Goal: Task Accomplishment & Management: Manage account settings

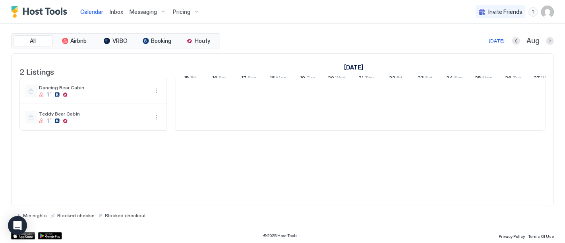
scroll to position [0, 441]
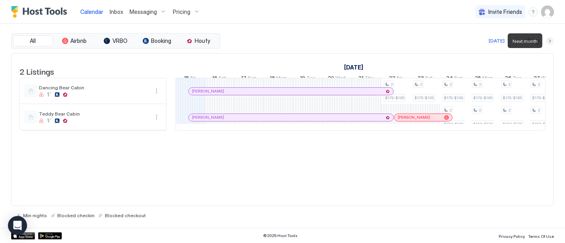
click at [549, 40] on button "Next month" at bounding box center [550, 41] width 8 height 8
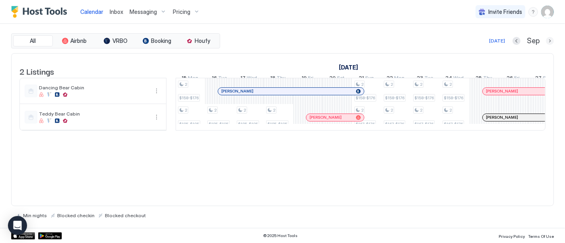
click at [551, 39] on button "Next month" at bounding box center [550, 41] width 8 height 8
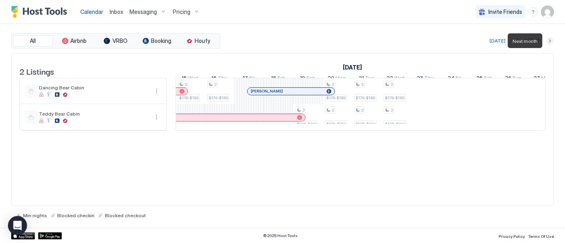
click at [551, 39] on button "Next month" at bounding box center [550, 41] width 8 height 8
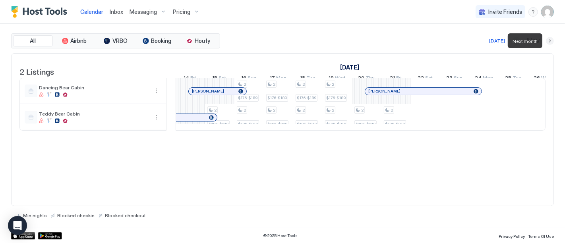
click at [551, 39] on button "Next month" at bounding box center [550, 41] width 8 height 8
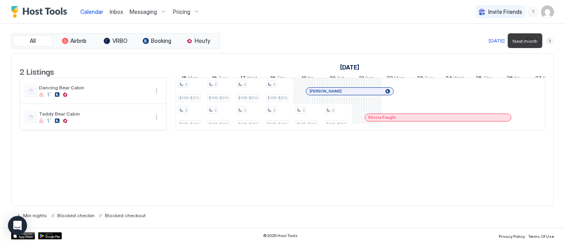
click at [551, 39] on button "Next month" at bounding box center [550, 41] width 8 height 8
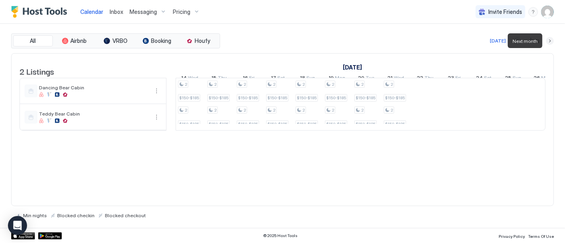
click at [551, 39] on button "Next month" at bounding box center [550, 41] width 8 height 8
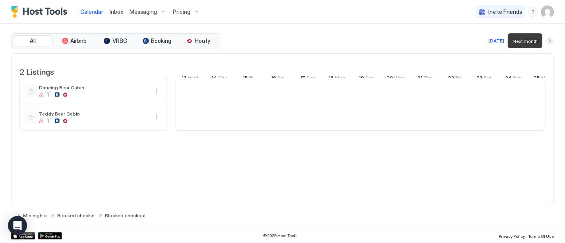
click at [551, 39] on button "Next month" at bounding box center [550, 41] width 8 height 8
click at [551, 40] on button "Next month" at bounding box center [550, 41] width 8 height 8
click at [551, 41] on button "Next month" at bounding box center [550, 41] width 8 height 8
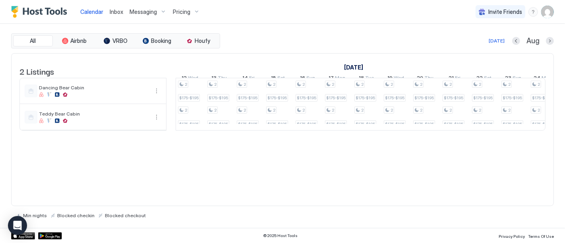
click at [267, 172] on div "2 Listings July 2026 August 2026 September 2026 28 Tue 29 Wed 30 Thu 31 Fri 1 S…" at bounding box center [282, 129] width 543 height 153
click at [550, 40] on button "Next month" at bounding box center [550, 41] width 8 height 8
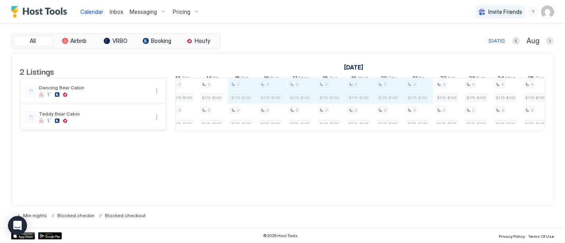
drag, startPoint x: 246, startPoint y: 93, endPoint x: 419, endPoint y: 103, distance: 173.1
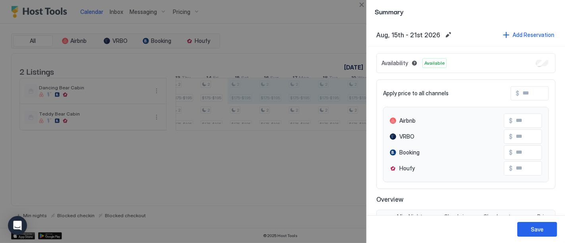
click at [234, 227] on div at bounding box center [282, 121] width 565 height 243
drag, startPoint x: 518, startPoint y: 93, endPoint x: 521, endPoint y: 90, distance: 4.3
click at [521, 90] on input "Input Field" at bounding box center [551, 94] width 64 height 14
type input "*"
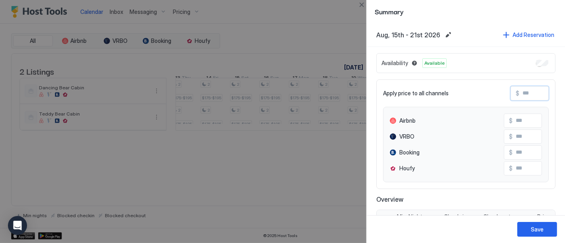
type input "*"
type input "**"
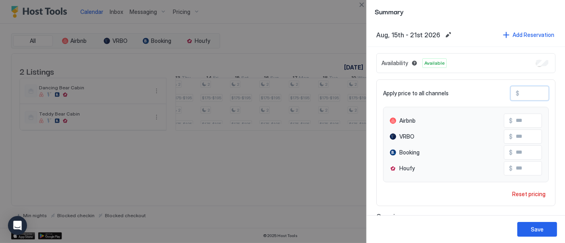
type input "**"
type input "***"
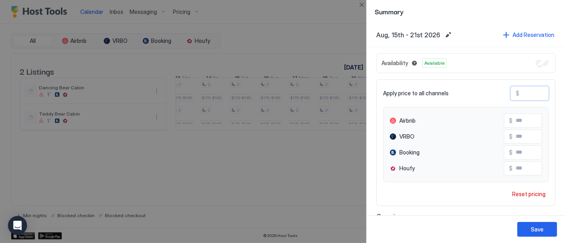
type input "***"
click at [534, 231] on div "Save" at bounding box center [537, 229] width 13 height 8
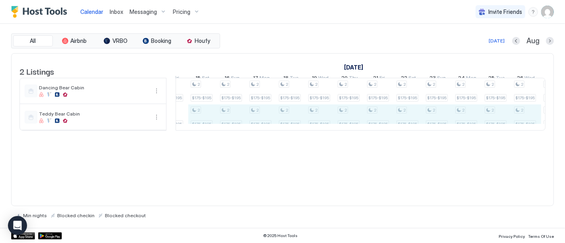
drag, startPoint x: 244, startPoint y: 122, endPoint x: 524, endPoint y: 130, distance: 279.8
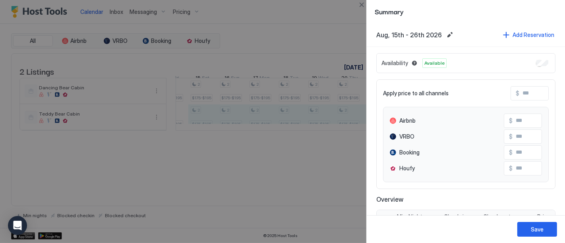
click at [525, 94] on input "Input Field" at bounding box center [551, 94] width 64 height 14
type input "*"
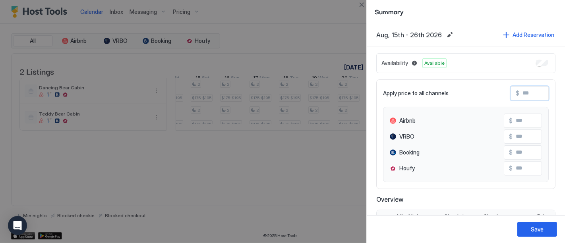
type input "*"
type input "**"
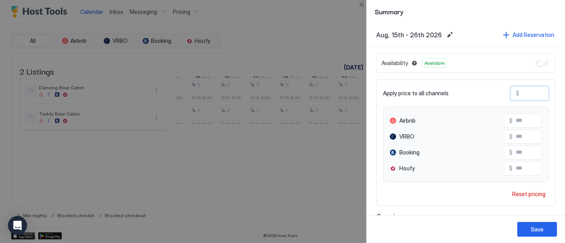
type input "**"
type input "***"
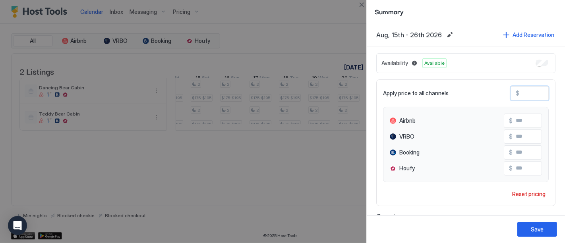
type input "***"
click at [539, 231] on div "Save" at bounding box center [537, 229] width 13 height 8
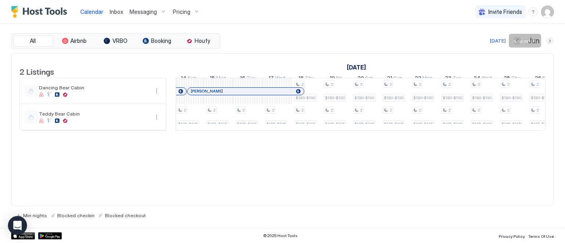
click at [551, 38] on button "Next month" at bounding box center [550, 41] width 8 height 8
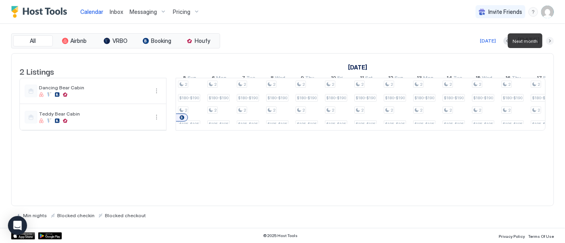
click at [550, 40] on button "Next month" at bounding box center [550, 41] width 8 height 8
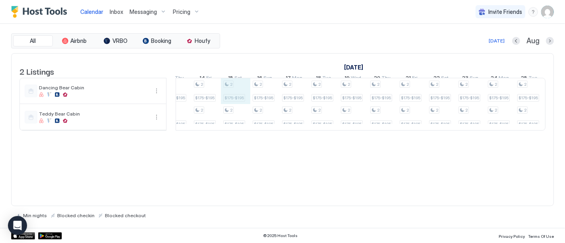
click at [235, 97] on div "2 $180-$190 2 $185-$195 2 $180-$190 2 $185-$195 2 $180-$190 2 $185-$195 2 $180-…" at bounding box center [236, 104] width 1558 height 52
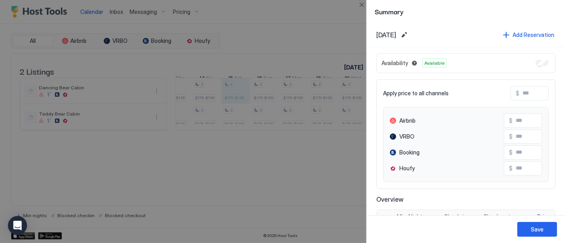
click at [208, 96] on div at bounding box center [282, 121] width 565 height 243
click at [324, 195] on div at bounding box center [282, 121] width 565 height 243
drag, startPoint x: 551, startPoint y: 10, endPoint x: 466, endPoint y: 18, distance: 85.5
click at [466, 18] on div "Summary" at bounding box center [466, 11] width 198 height 23
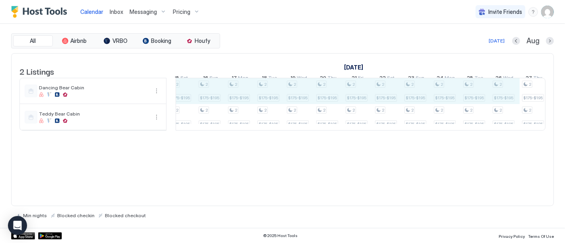
drag, startPoint x: 228, startPoint y: 96, endPoint x: 508, endPoint y: 100, distance: 280.1
click at [508, 100] on div "2 $180-$190 2 $185-$195 2 $180-$190 2 $185-$195 2 $180-$190 2 $185-$195 2 $180-…" at bounding box center [182, 104] width 1558 height 52
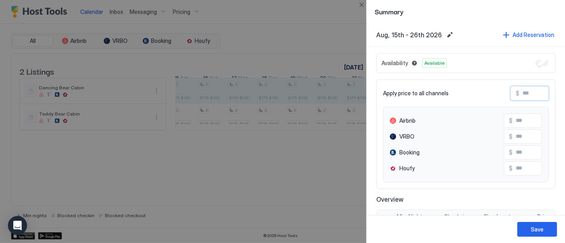
click at [525, 91] on input "Input Field" at bounding box center [551, 94] width 64 height 14
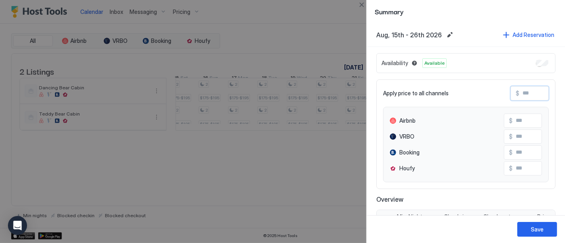
type input "*"
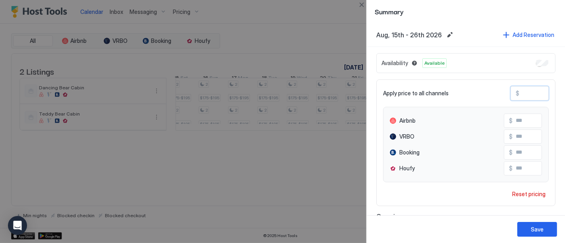
type input "**"
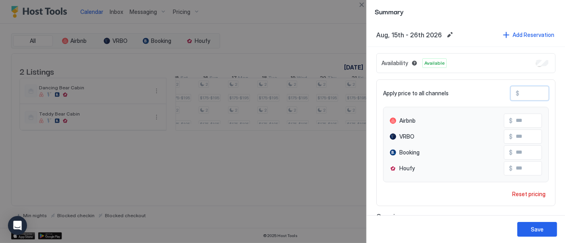
type input "***"
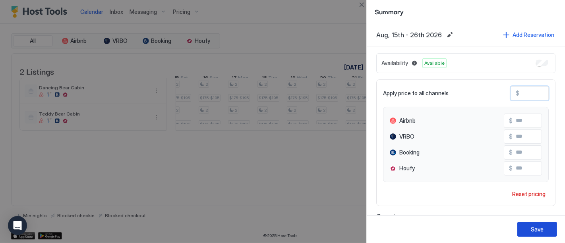
type input "***"
click at [540, 230] on div "Save" at bounding box center [537, 229] width 13 height 8
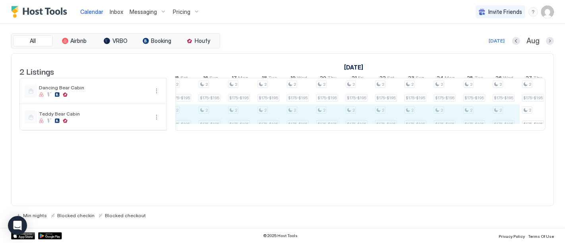
drag, startPoint x: 189, startPoint y: 128, endPoint x: 512, endPoint y: 128, distance: 323.0
click at [512, 128] on div "2 $180-$190 2 $185-$195 2 $180-$190 2 $185-$195 2 $180-$190 2 $185-$195 2 $180-…" at bounding box center [182, 104] width 1558 height 52
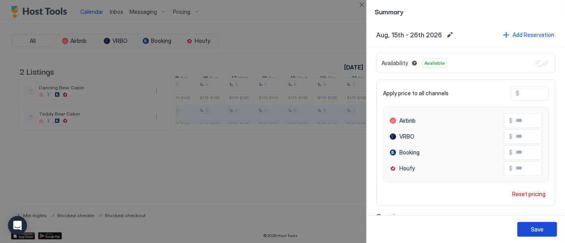
drag, startPoint x: 536, startPoint y: 233, endPoint x: 512, endPoint y: 234, distance: 24.6
click at [534, 233] on div "Save" at bounding box center [537, 229] width 13 height 8
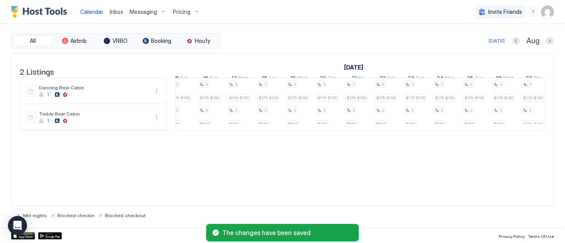
click at [168, 182] on div "2 Listings July 2026 August 2026 September 2026 20 Mon 21 Tue 22 Wed 23 Thu 24 …" at bounding box center [282, 129] width 543 height 153
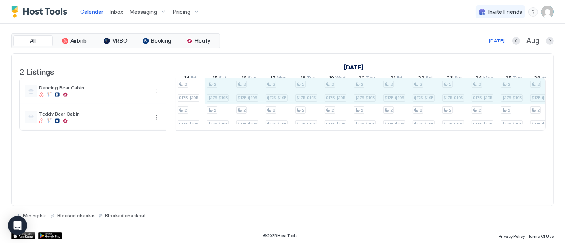
scroll to position [0, 741]
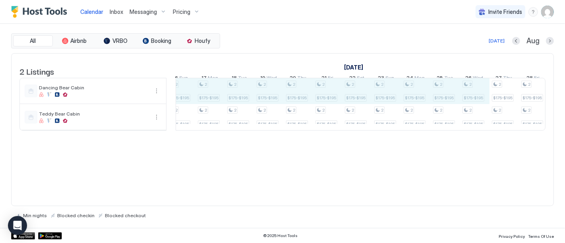
drag, startPoint x: 234, startPoint y: 99, endPoint x: 489, endPoint y: 96, distance: 255.1
click at [487, 96] on div "2 $180-$190 2 $185-$195 2 $180-$190 2 $185-$195 2 $180-$190 2 $185-$195 2 $180-…" at bounding box center [151, 104] width 1558 height 52
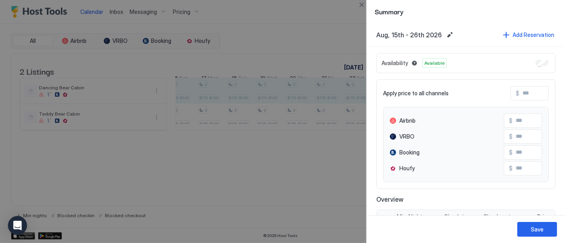
click at [519, 93] on input "Input Field" at bounding box center [551, 94] width 64 height 14
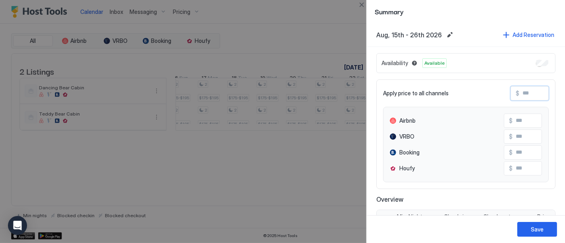
type input "*"
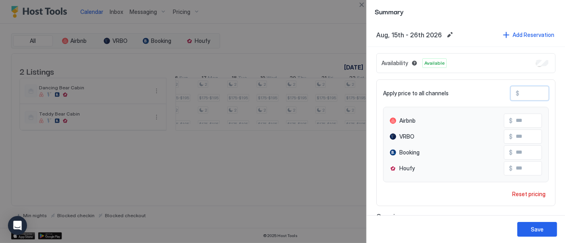
type input "**"
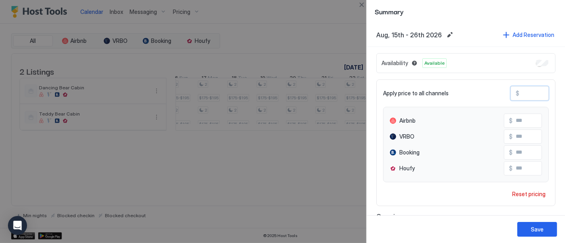
type input "***"
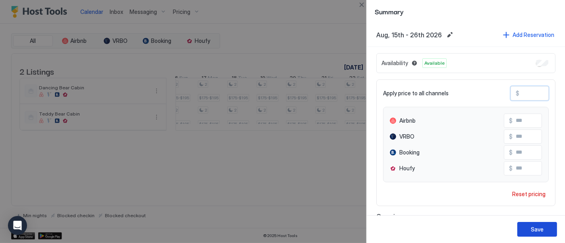
type input "***"
drag, startPoint x: 539, startPoint y: 228, endPoint x: 523, endPoint y: 230, distance: 16.1
click at [538, 228] on div "Save" at bounding box center [537, 229] width 13 height 8
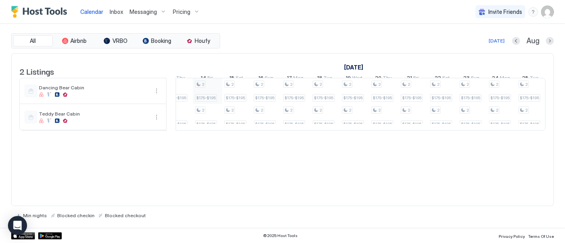
click at [215, 99] on div "2 $180-$190 2 $185-$195 2 $180-$190 2 $185-$195 2 $180-$190 2 $185-$195 2 $180-…" at bounding box center [237, 104] width 1558 height 52
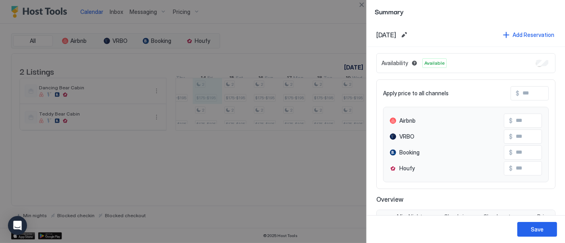
click at [520, 94] on input "Input Field" at bounding box center [551, 94] width 64 height 14
type input "*"
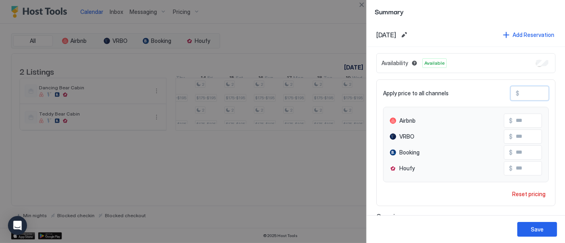
type input "*"
type input "**"
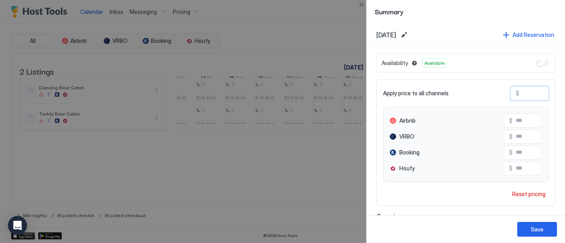
type input "**"
type input "***"
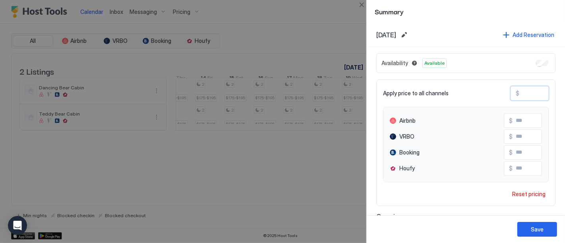
type input "***"
drag, startPoint x: 543, startPoint y: 230, endPoint x: 526, endPoint y: 227, distance: 17.4
click at [542, 230] on div "Save" at bounding box center [537, 229] width 13 height 8
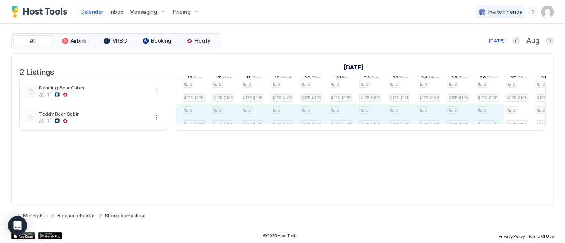
drag, startPoint x: 211, startPoint y: 125, endPoint x: 496, endPoint y: 125, distance: 285.6
click at [496, 125] on div "2 $180-$190 2 $185-$195 2 $180-$190 2 $185-$195 2 $180-$190 2 $185-$195 2 $180-…" at bounding box center [166, 104] width 1558 height 52
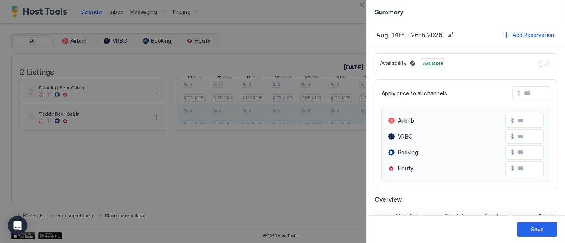
click at [521, 91] on input "Input Field" at bounding box center [553, 94] width 64 height 14
type input "*"
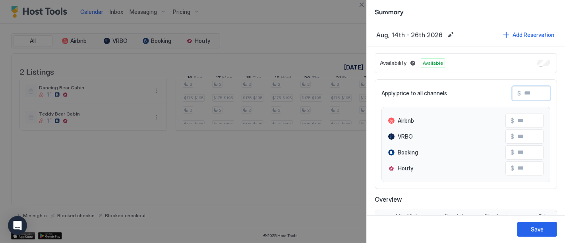
type input "*"
type input "**"
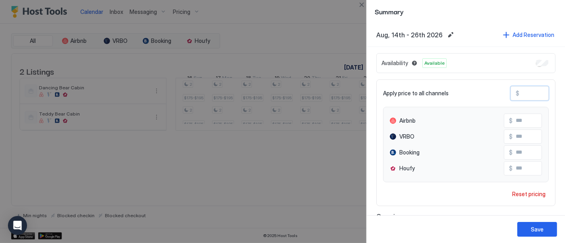
type input "**"
type input "***"
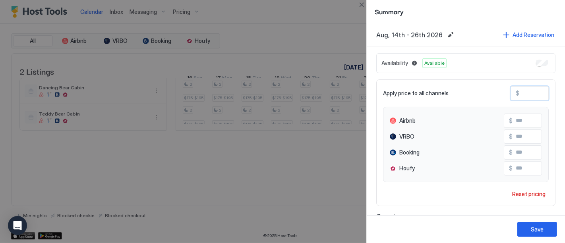
type input "***"
click at [536, 228] on div "Save" at bounding box center [537, 229] width 13 height 8
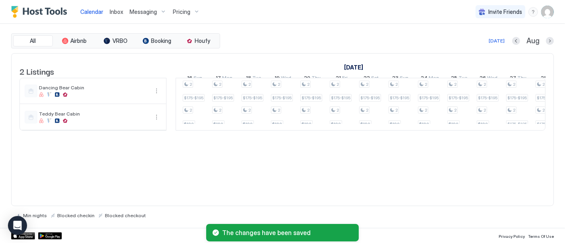
click at [216, 189] on div "2 Listings July 2026 August 2026 September 2026 20 Mon 21 Tue 22 Wed 23 Thu 24 …" at bounding box center [282, 129] width 543 height 153
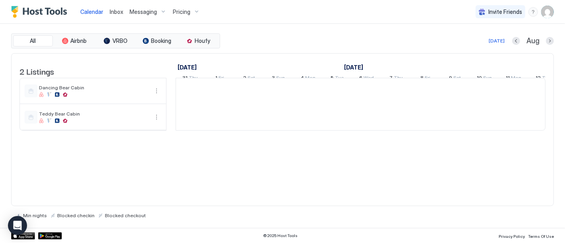
scroll to position [0, 441]
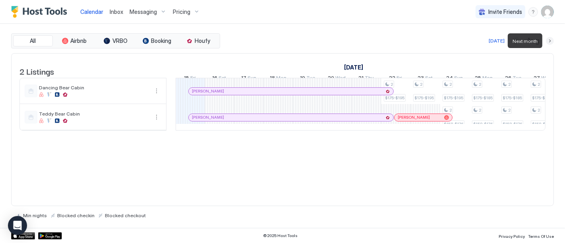
click at [550, 40] on button "Next month" at bounding box center [550, 41] width 8 height 8
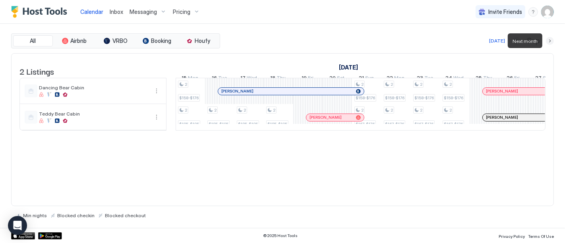
click at [550, 40] on button "Next month" at bounding box center [550, 41] width 8 height 8
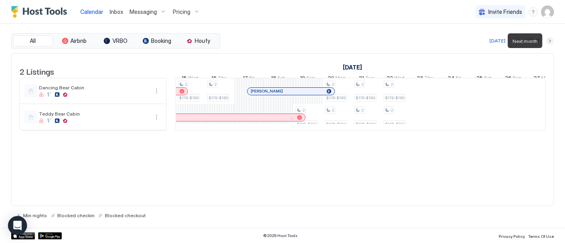
click at [550, 40] on button "Next month" at bounding box center [550, 41] width 8 height 8
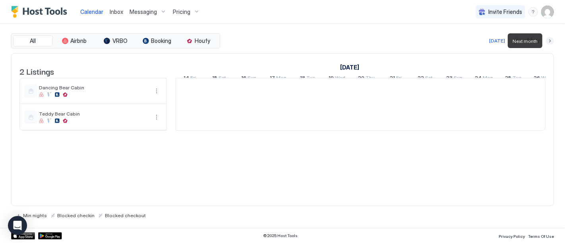
click at [550, 40] on button "Next month" at bounding box center [550, 41] width 8 height 8
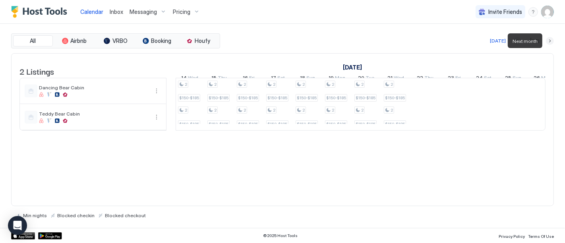
click at [550, 40] on button "Next month" at bounding box center [550, 41] width 8 height 8
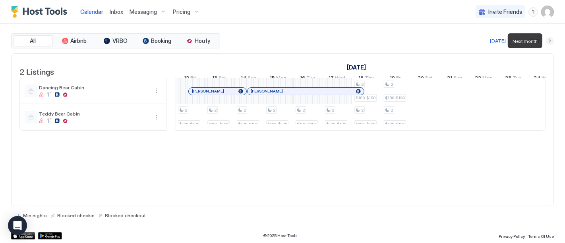
click at [550, 40] on button "Next month" at bounding box center [550, 41] width 8 height 8
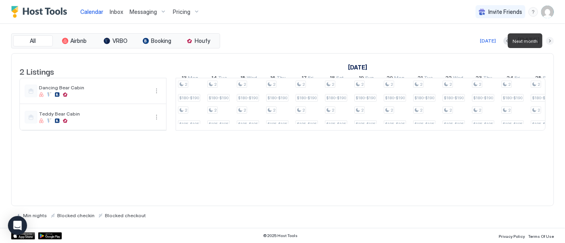
click at [550, 40] on button "Next month" at bounding box center [550, 41] width 8 height 8
click at [264, 170] on div "2 Listings [DATE] [DATE] [DATE] 28 Tue 29 Wed 30 Thu 31 Fri 1 Sat 2 Sun 3 Mon 4…" at bounding box center [282, 129] width 543 height 153
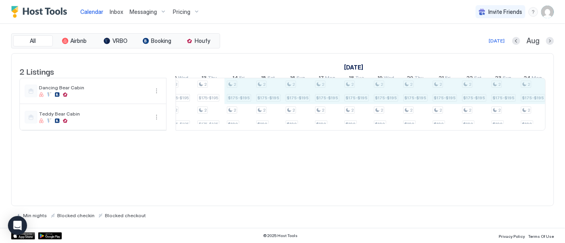
scroll to position [0, 0]
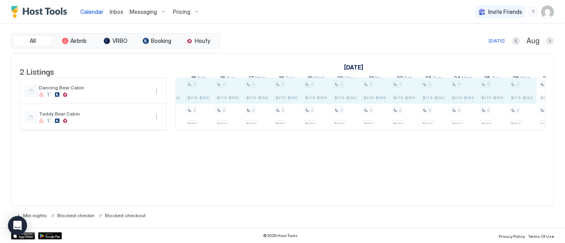
drag, startPoint x: 253, startPoint y: 97, endPoint x: 520, endPoint y: 98, distance: 267.0
click at [520, 98] on div "2 $180-$190 2 $185-$195 2 $180-$190 2 $185-$195 2 $180-$190 2 $185-$195 2 $180-…" at bounding box center [434, 104] width 1558 height 52
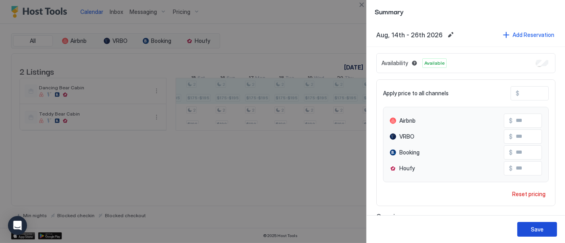
click at [536, 230] on div "Save" at bounding box center [537, 229] width 13 height 8
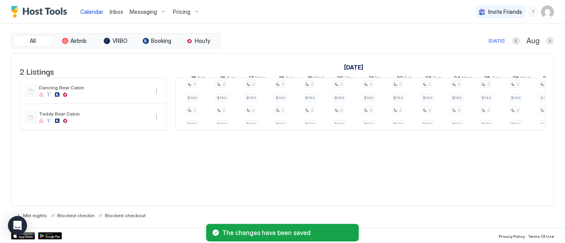
click at [223, 199] on div "2 Listings [DATE] [DATE] [DATE] 28 Tue 29 Wed 30 Thu 31 Fri 1 Sat 2 Sun 3 Mon 4…" at bounding box center [282, 129] width 543 height 153
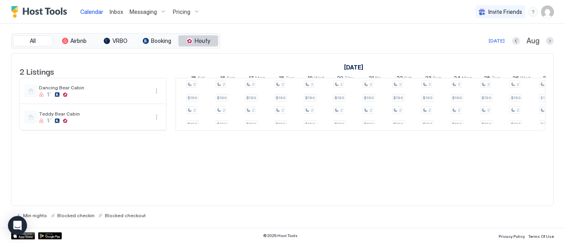
click at [205, 40] on span "Houfy" at bounding box center [202, 40] width 15 height 7
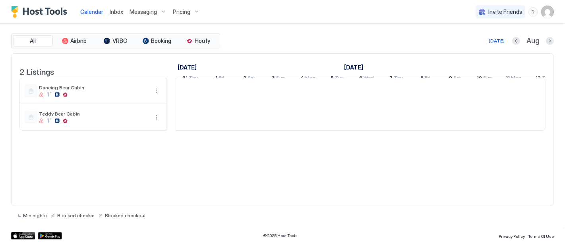
scroll to position [0, 441]
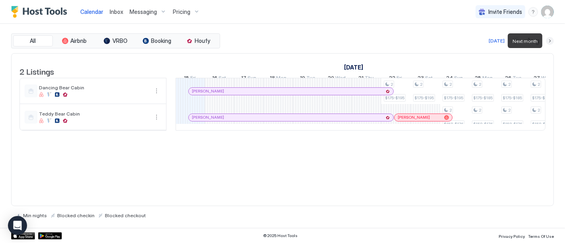
click at [551, 40] on button "Next month" at bounding box center [550, 41] width 8 height 8
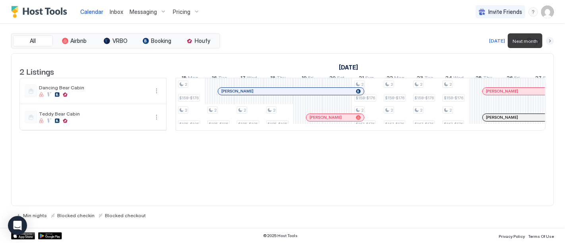
click at [551, 40] on button "Next month" at bounding box center [550, 41] width 8 height 8
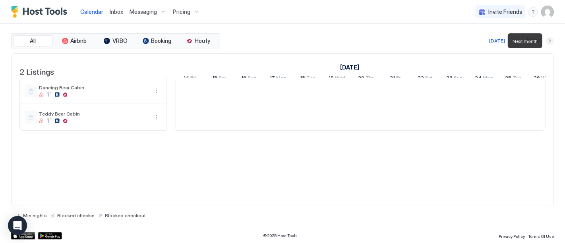
click at [551, 40] on button "Next month" at bounding box center [550, 41] width 8 height 8
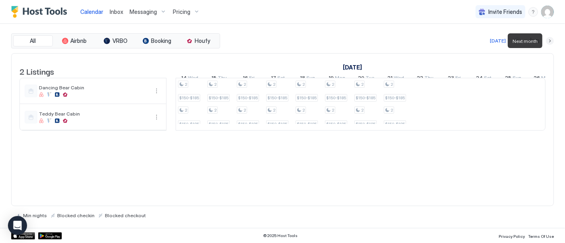
click at [551, 40] on button "Next month" at bounding box center [550, 41] width 8 height 8
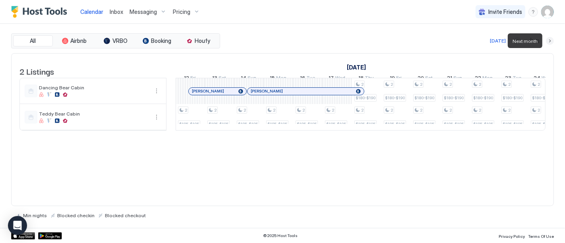
click at [551, 40] on button "Next month" at bounding box center [550, 41] width 8 height 8
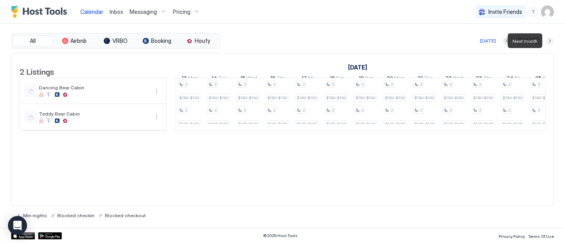
click at [551, 40] on button "Next month" at bounding box center [550, 41] width 8 height 8
click at [190, 12] on div "Pricing" at bounding box center [186, 12] width 33 height 14
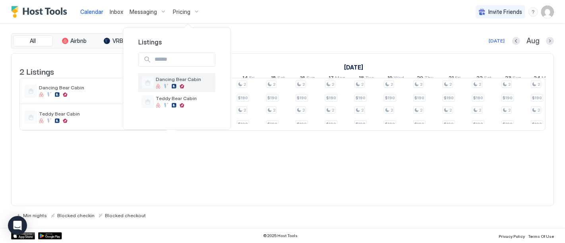
click at [186, 79] on span "Dancing Bear Cabin" at bounding box center [184, 79] width 56 height 6
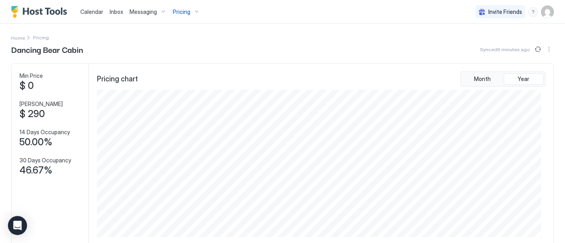
click at [92, 11] on span "Calendar" at bounding box center [91, 11] width 23 height 7
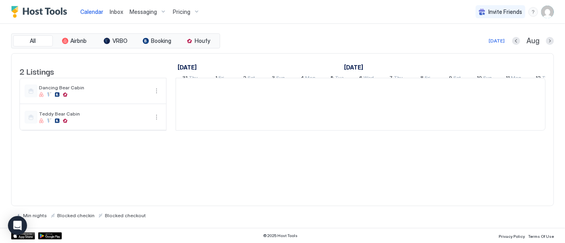
scroll to position [0, 441]
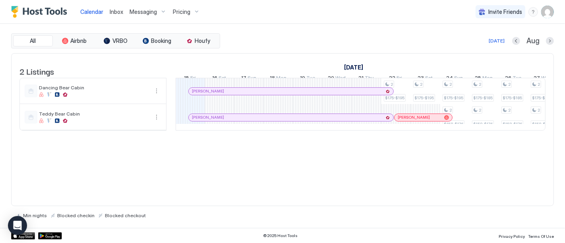
click at [188, 12] on span "Pricing" at bounding box center [181, 11] width 17 height 7
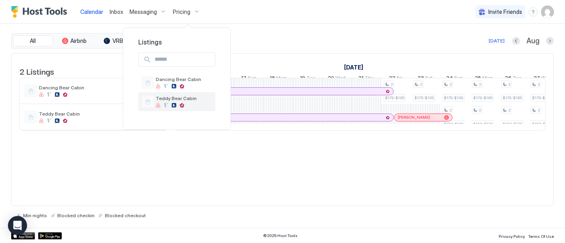
click at [172, 101] on div "Teddy Bear Cabin" at bounding box center [184, 101] width 56 height 12
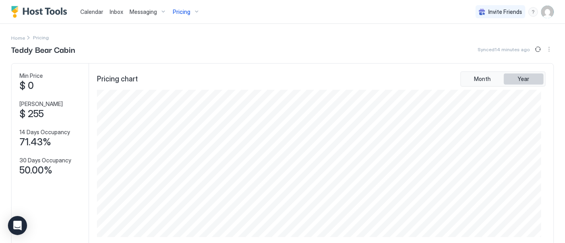
click at [518, 77] on span "Year" at bounding box center [524, 78] width 12 height 7
click at [541, 10] on img "User profile" at bounding box center [547, 12] width 13 height 13
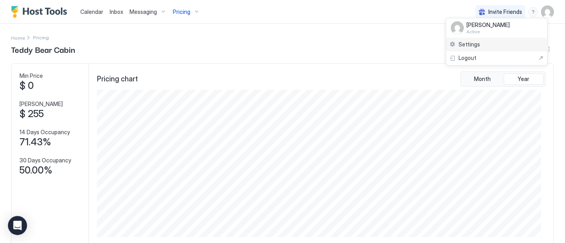
click at [460, 44] on span "Settings" at bounding box center [469, 44] width 21 height 7
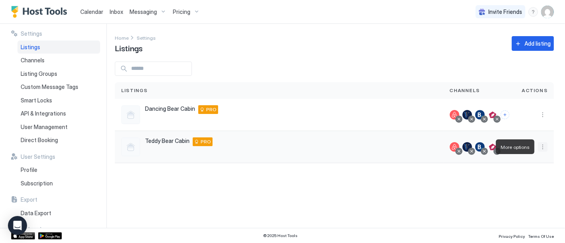
click at [543, 146] on button "More options" at bounding box center [543, 147] width 10 height 10
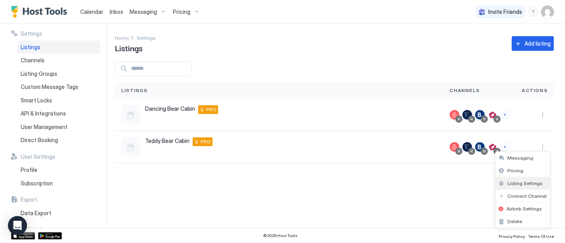
click at [522, 182] on span "Listing Settings" at bounding box center [524, 183] width 35 height 6
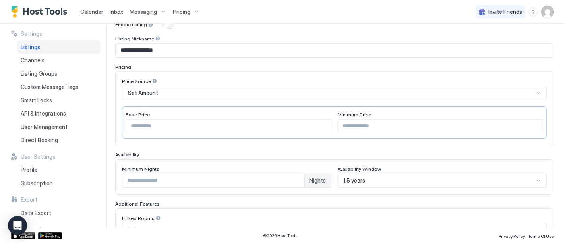
scroll to position [132, 0]
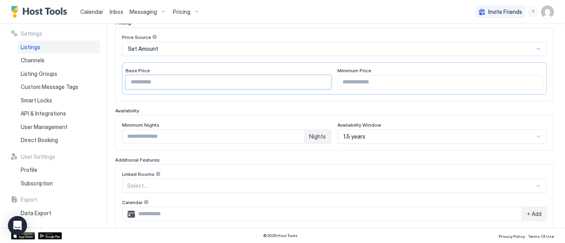
click at [134, 80] on input "***" at bounding box center [228, 82] width 205 height 14
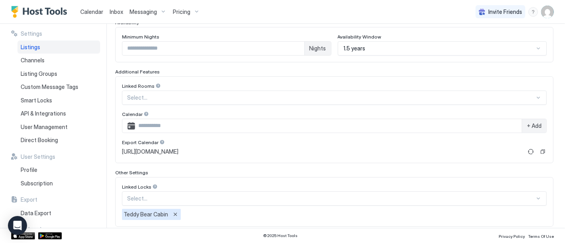
scroll to position [261, 0]
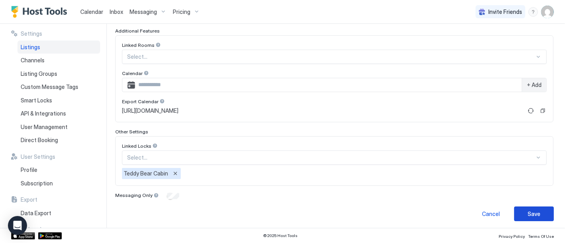
type input "***"
click at [532, 210] on div "Save" at bounding box center [534, 214] width 13 height 8
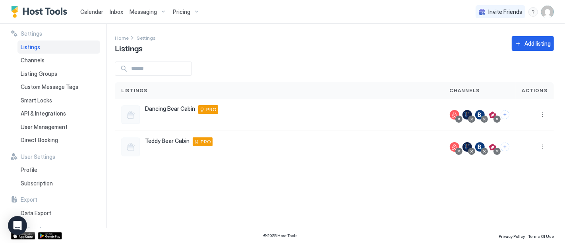
click at [88, 10] on span "Calendar" at bounding box center [91, 11] width 23 height 7
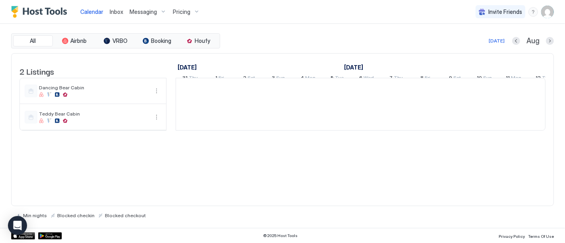
scroll to position [0, 441]
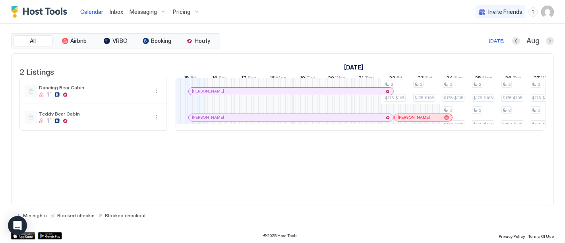
click at [549, 12] on img "User profile" at bounding box center [547, 12] width 13 height 13
click at [473, 43] on span "Settings" at bounding box center [475, 44] width 21 height 7
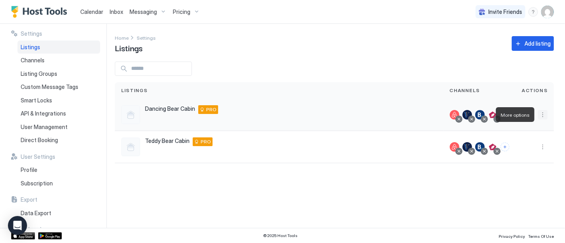
click at [543, 112] on button "More options" at bounding box center [543, 115] width 10 height 10
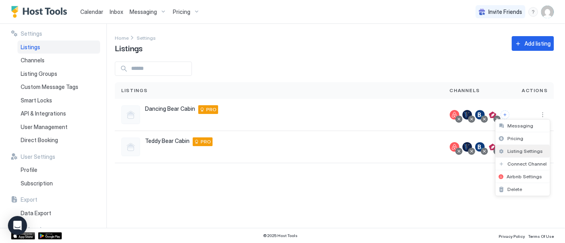
click at [516, 149] on span "Listing Settings" at bounding box center [524, 151] width 35 height 6
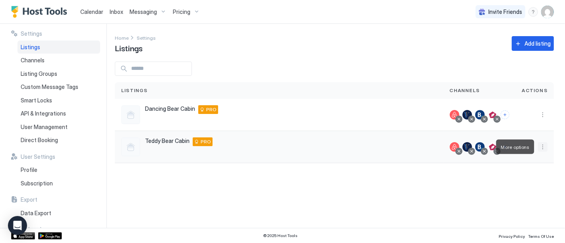
click at [544, 147] on button "More options" at bounding box center [543, 147] width 10 height 10
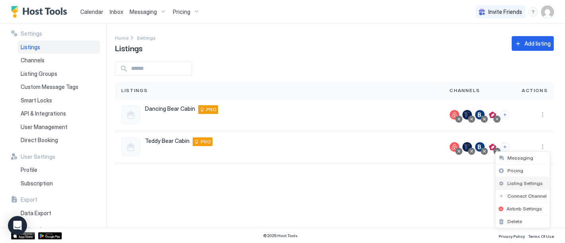
click at [521, 183] on span "Listing Settings" at bounding box center [524, 183] width 35 height 6
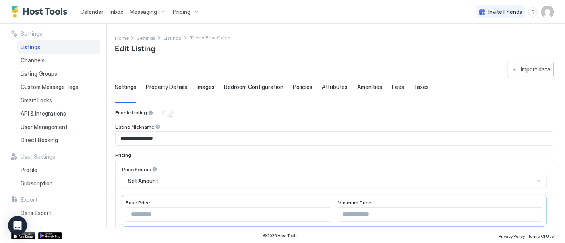
type input "***"
